Goal: Task Accomplishment & Management: Complete application form

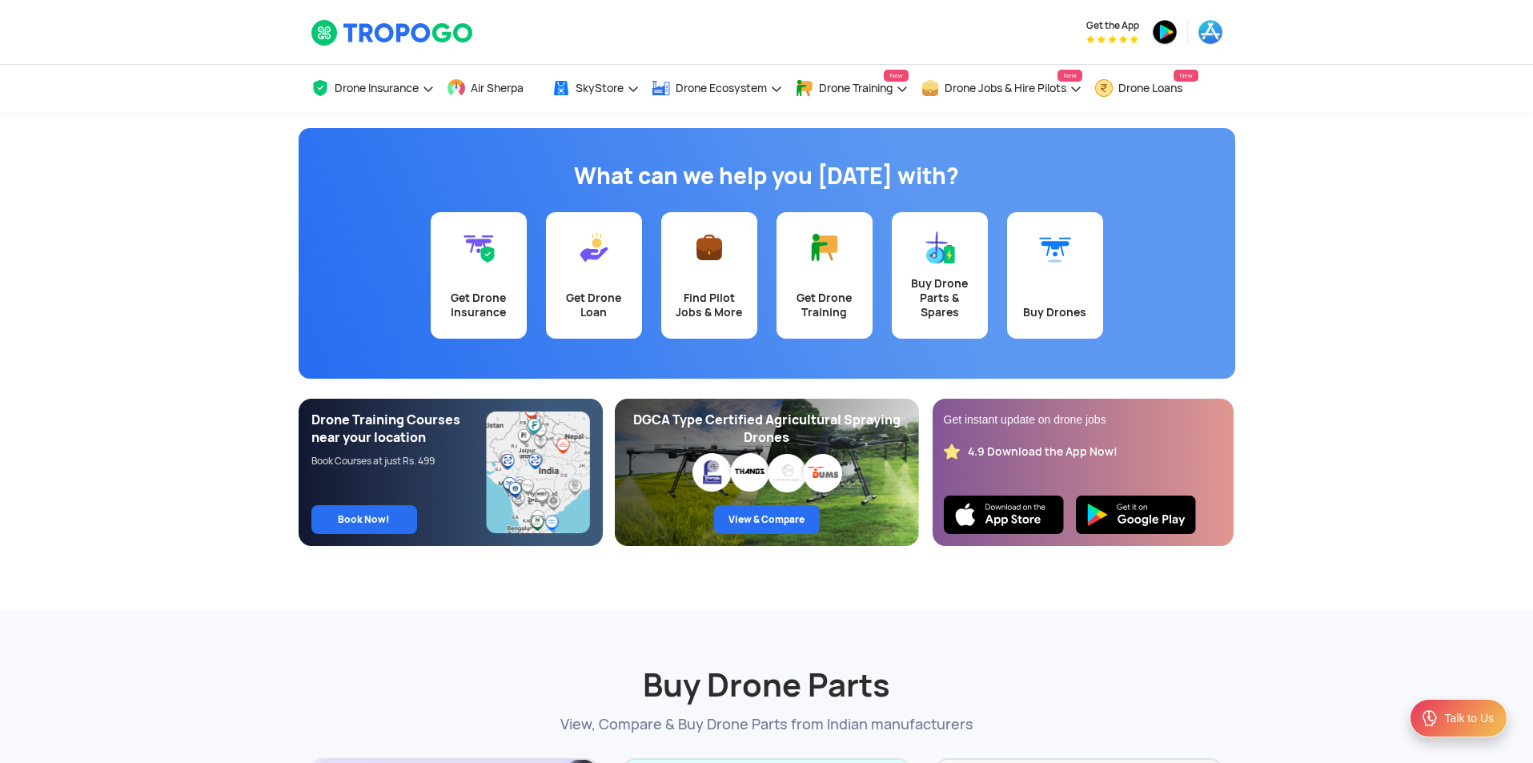
drag, startPoint x: 0, startPoint y: 0, endPoint x: 619, endPoint y: 349, distance: 710.6
drag, startPoint x: 619, startPoint y: 349, endPoint x: 10, endPoint y: 316, distance: 610.2
click at [10, 316] on app-banner "What can we help you today with? Get Drone Insurance Get Drone Loan Find Pilot …" at bounding box center [766, 329] width 1533 height 434
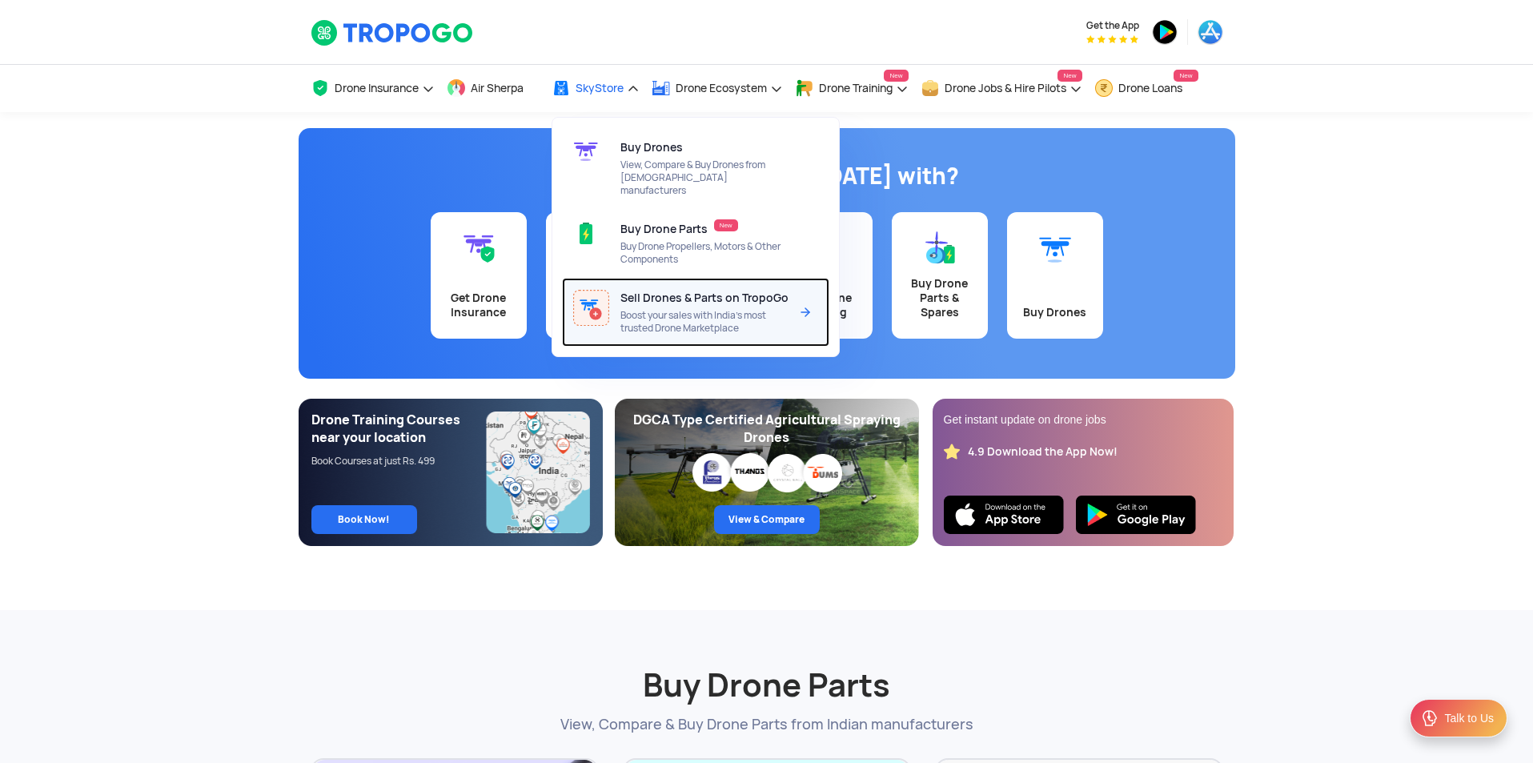
click at [670, 309] on span "Boost your sales with India’s most trusted Drone Marketplace" at bounding box center [705, 322] width 169 height 26
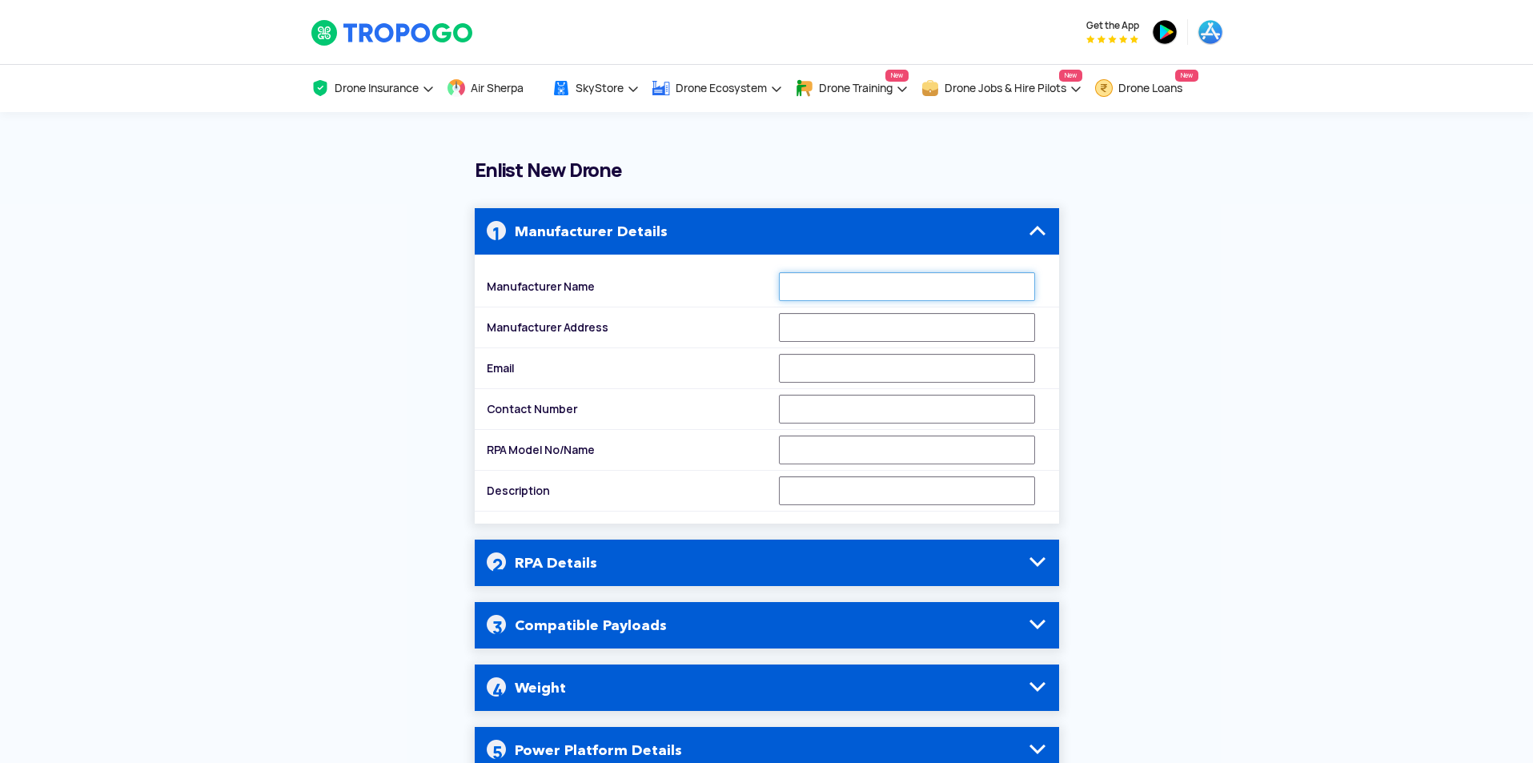
click at [858, 295] on input "Manufacturer Name" at bounding box center [907, 286] width 256 height 29
click at [623, 569] on h4 "RPA Details" at bounding box center [767, 563] width 561 height 46
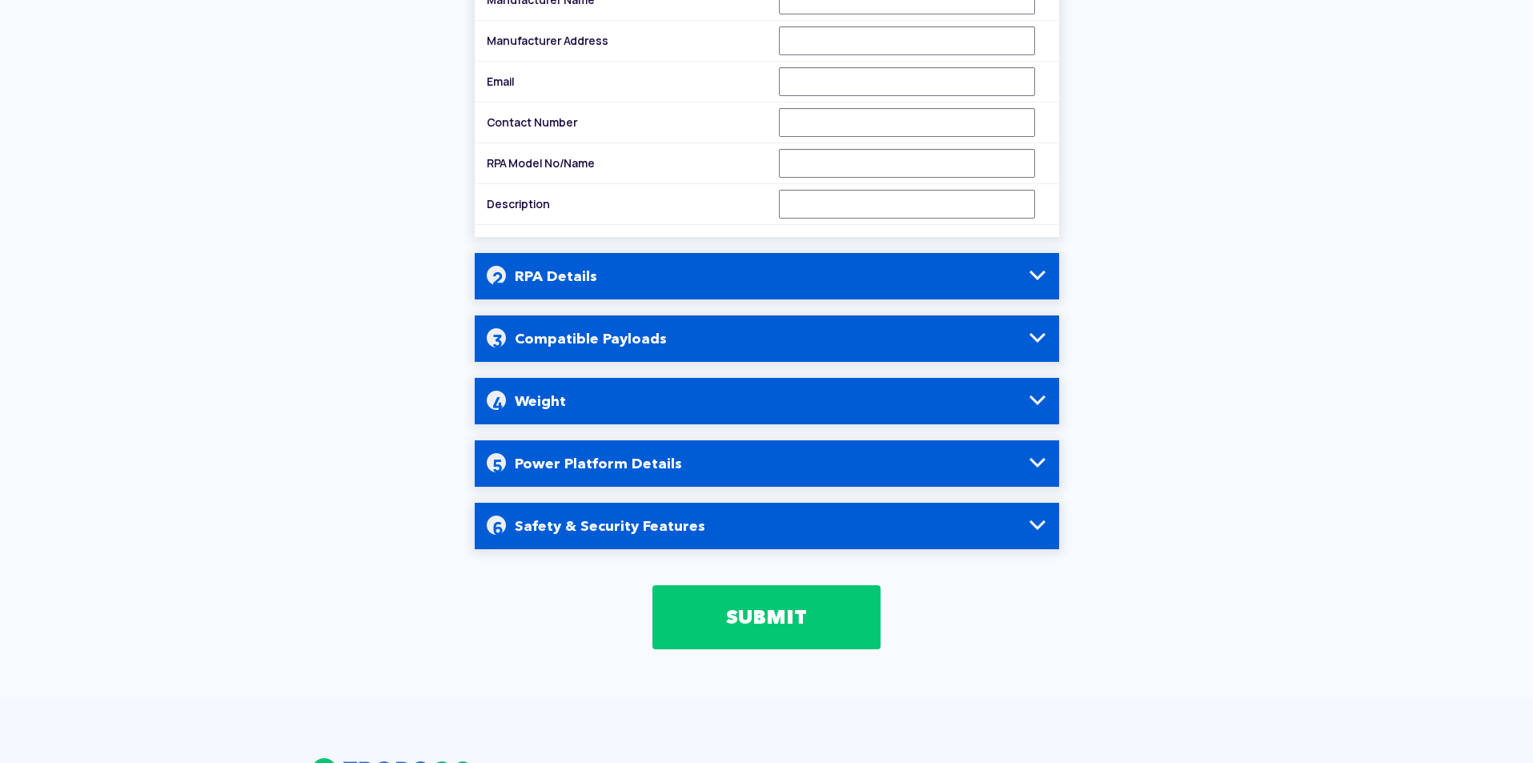
scroll to position [400, 0]
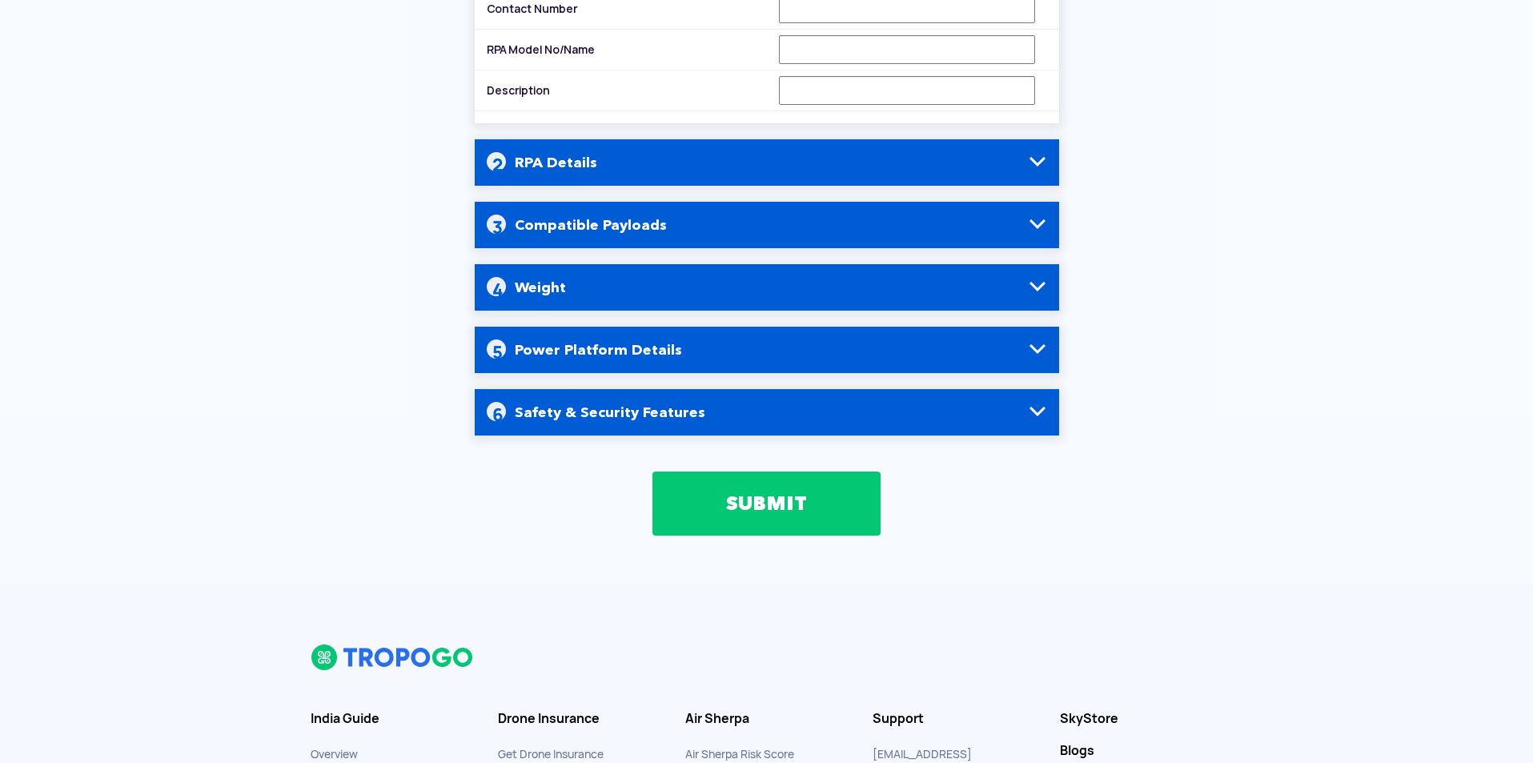
click at [1039, 339] on h4 "Power Platform Details" at bounding box center [767, 350] width 561 height 46
click at [1032, 354] on span at bounding box center [1037, 349] width 19 height 19
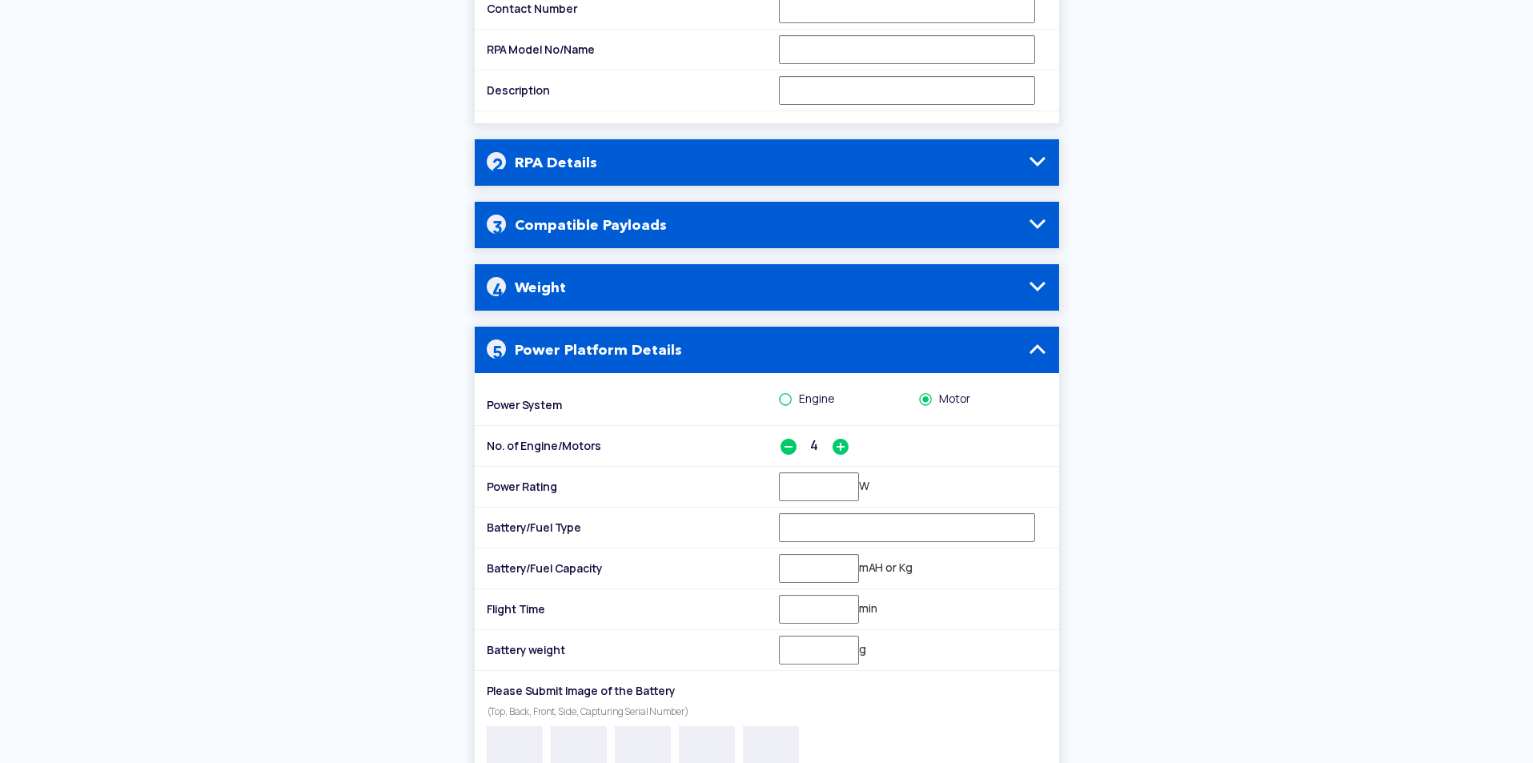
click at [1036, 285] on span at bounding box center [1037, 286] width 19 height 19
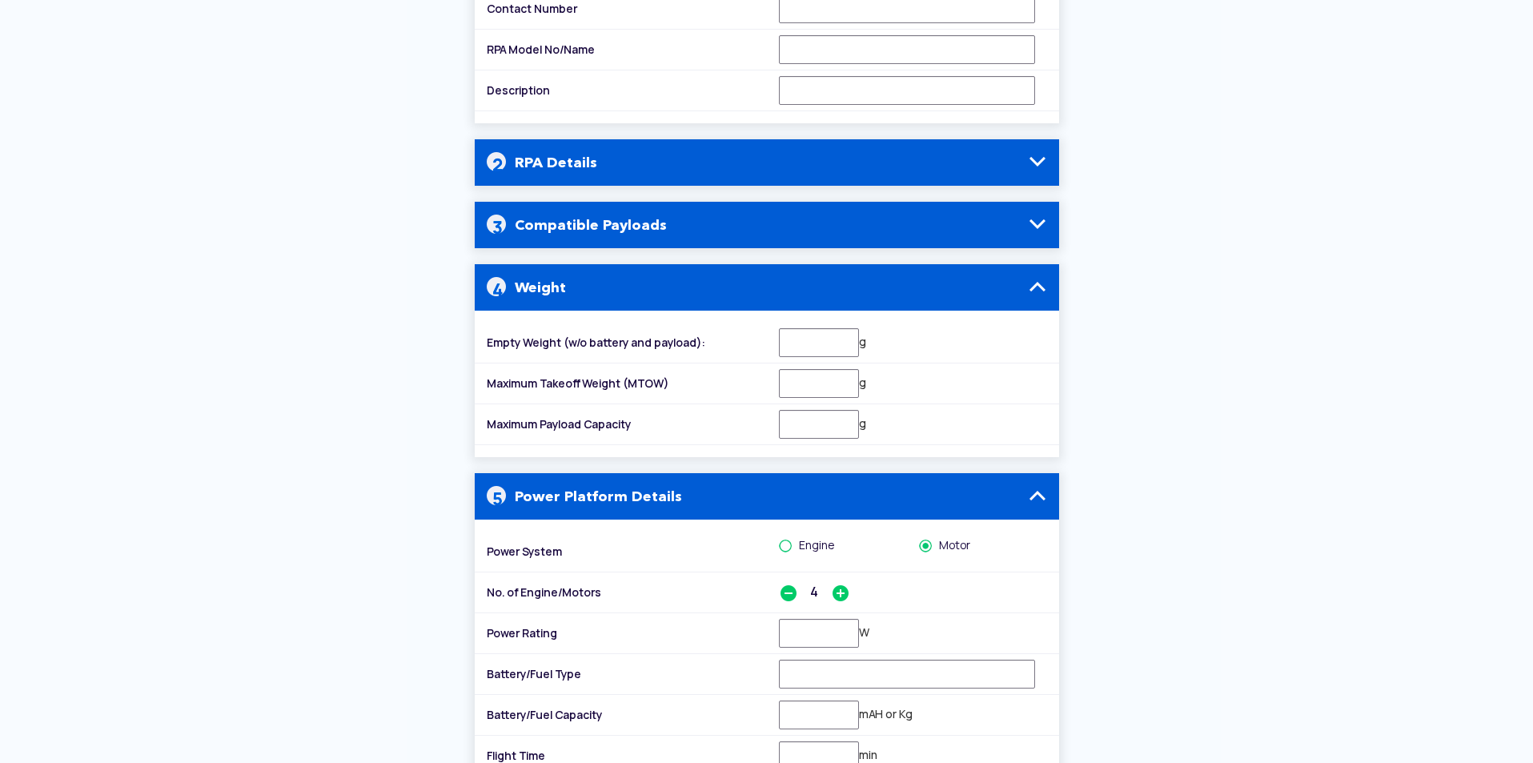
click at [1036, 222] on span at bounding box center [1037, 224] width 19 height 19
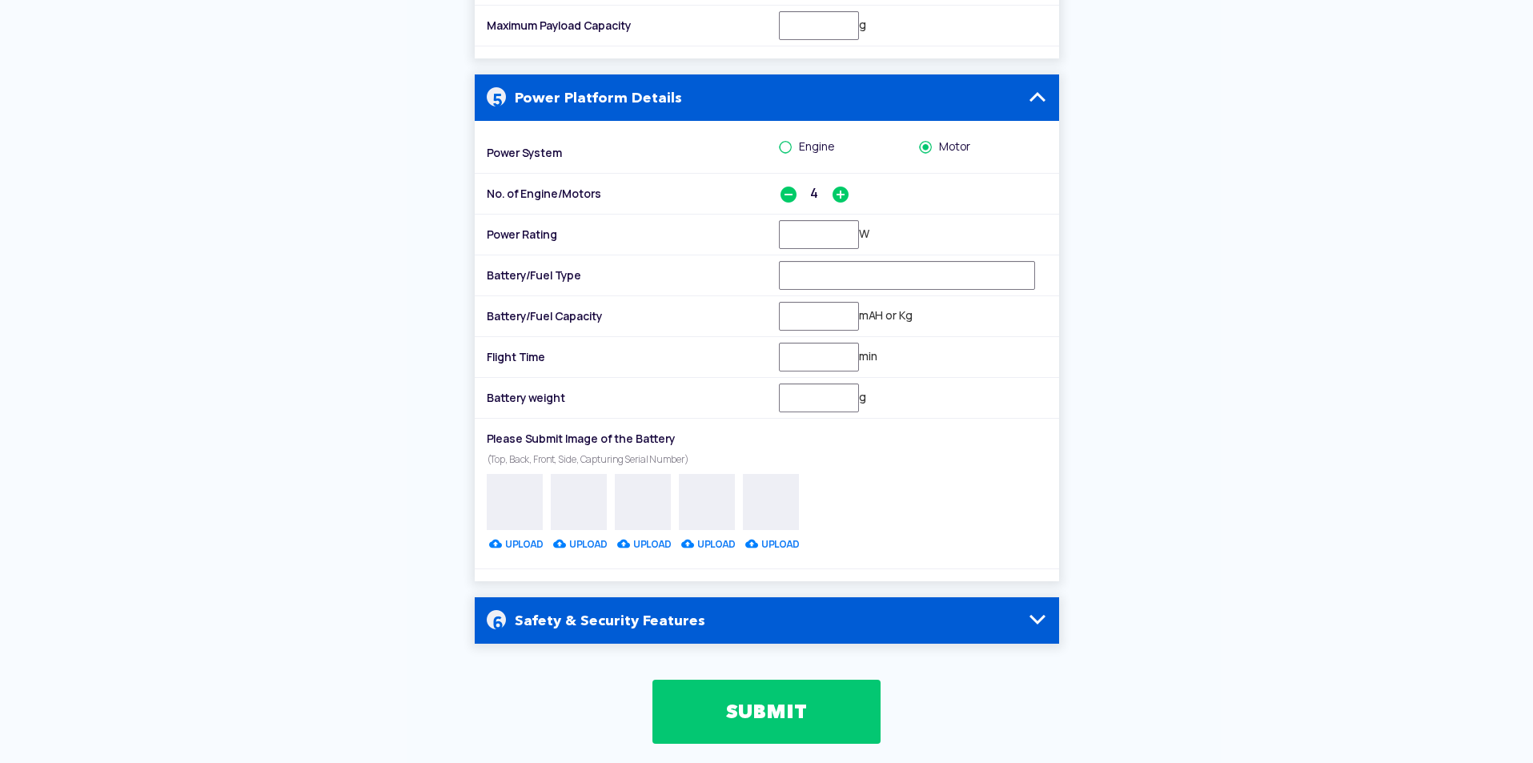
scroll to position [400, 0]
